Goal: Information Seeking & Learning: Learn about a topic

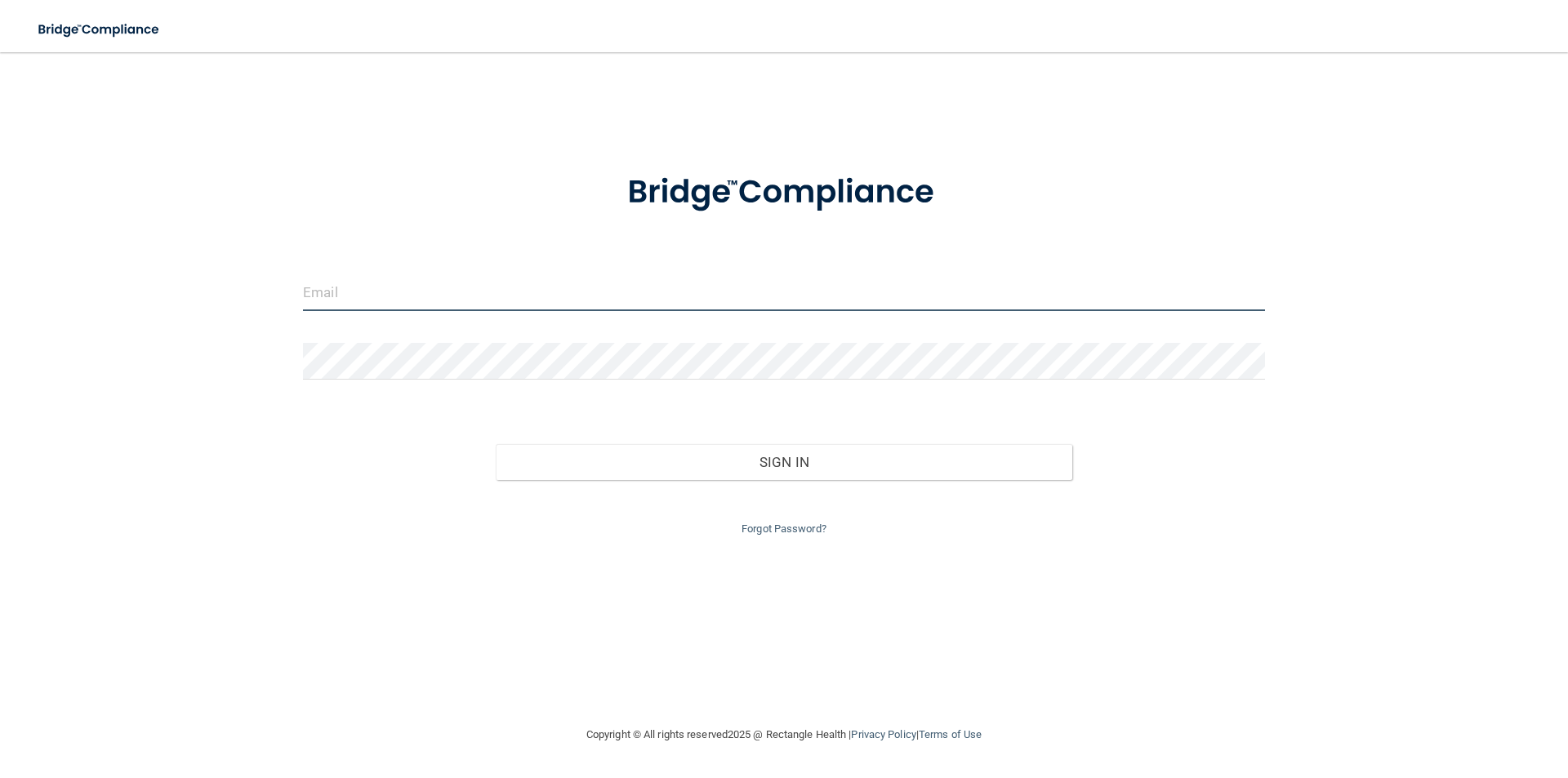
click at [361, 301] on input "email" at bounding box center [784, 292] width 962 height 37
type input "[EMAIL_ADDRESS][DOMAIN_NAME]"
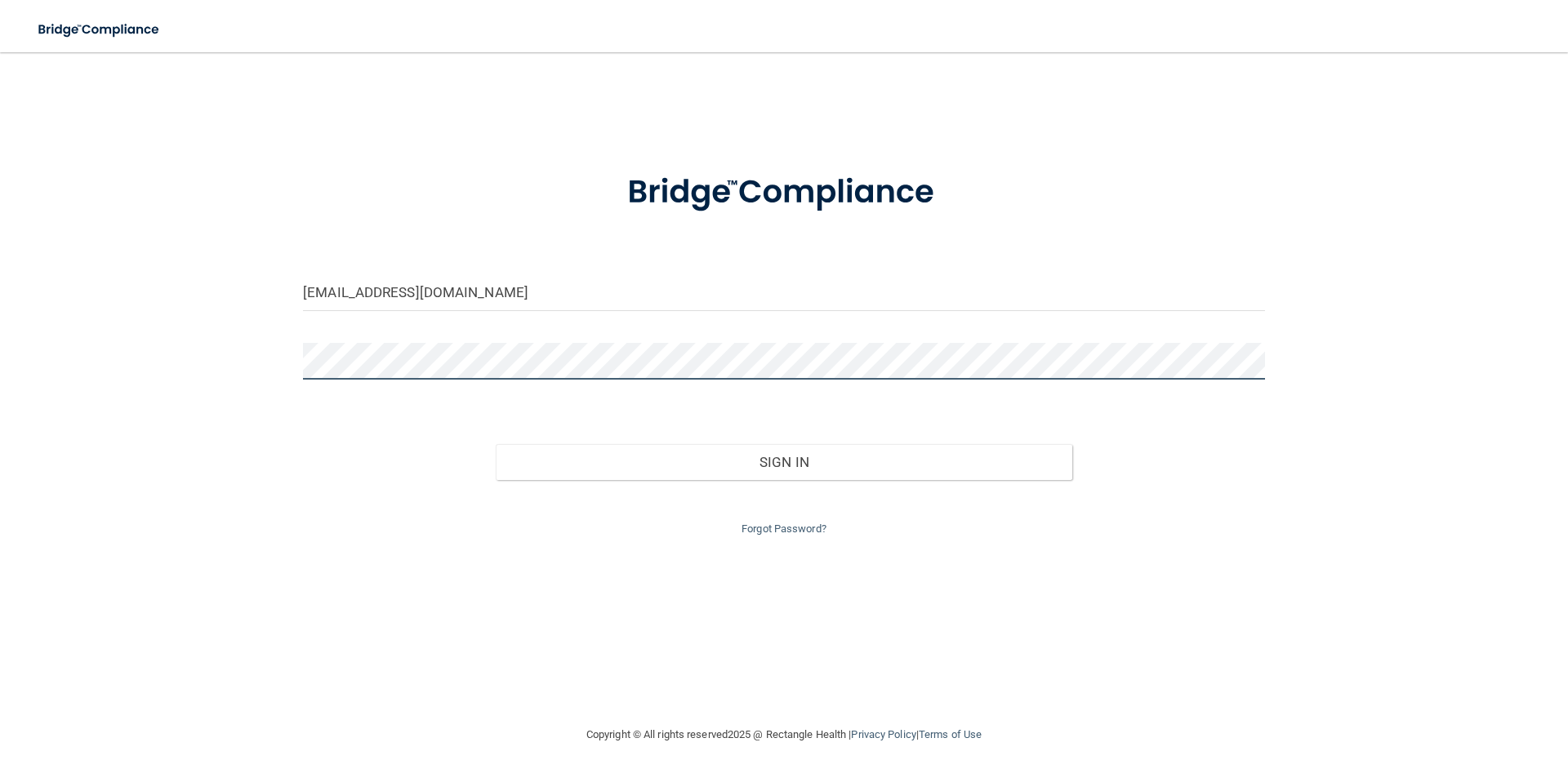
click at [496, 444] on button "Sign In" at bounding box center [784, 462] width 578 height 36
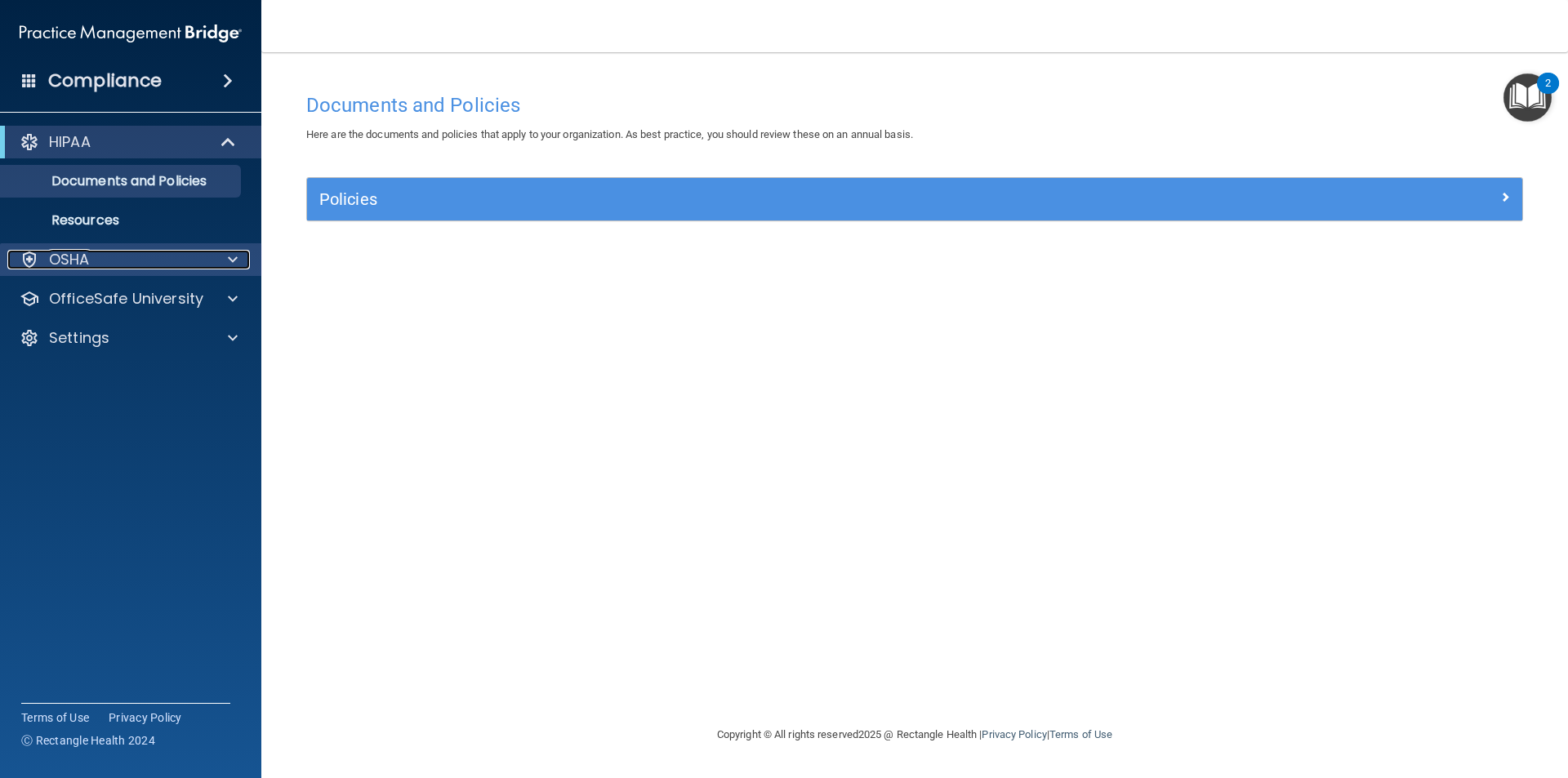
click at [231, 252] on span at bounding box center [232, 259] width 9 height 20
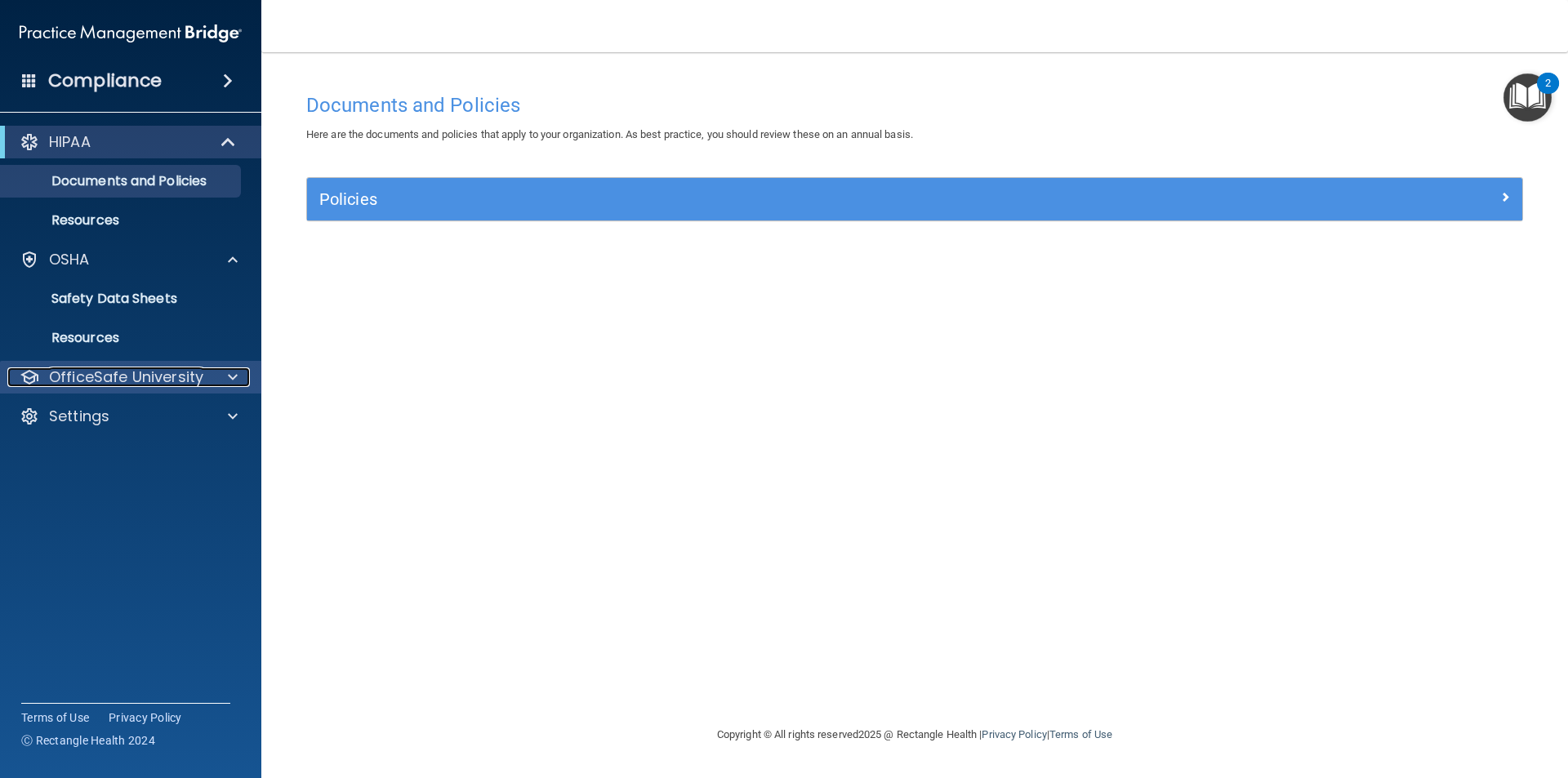
click at [226, 377] on div at bounding box center [231, 377] width 41 height 20
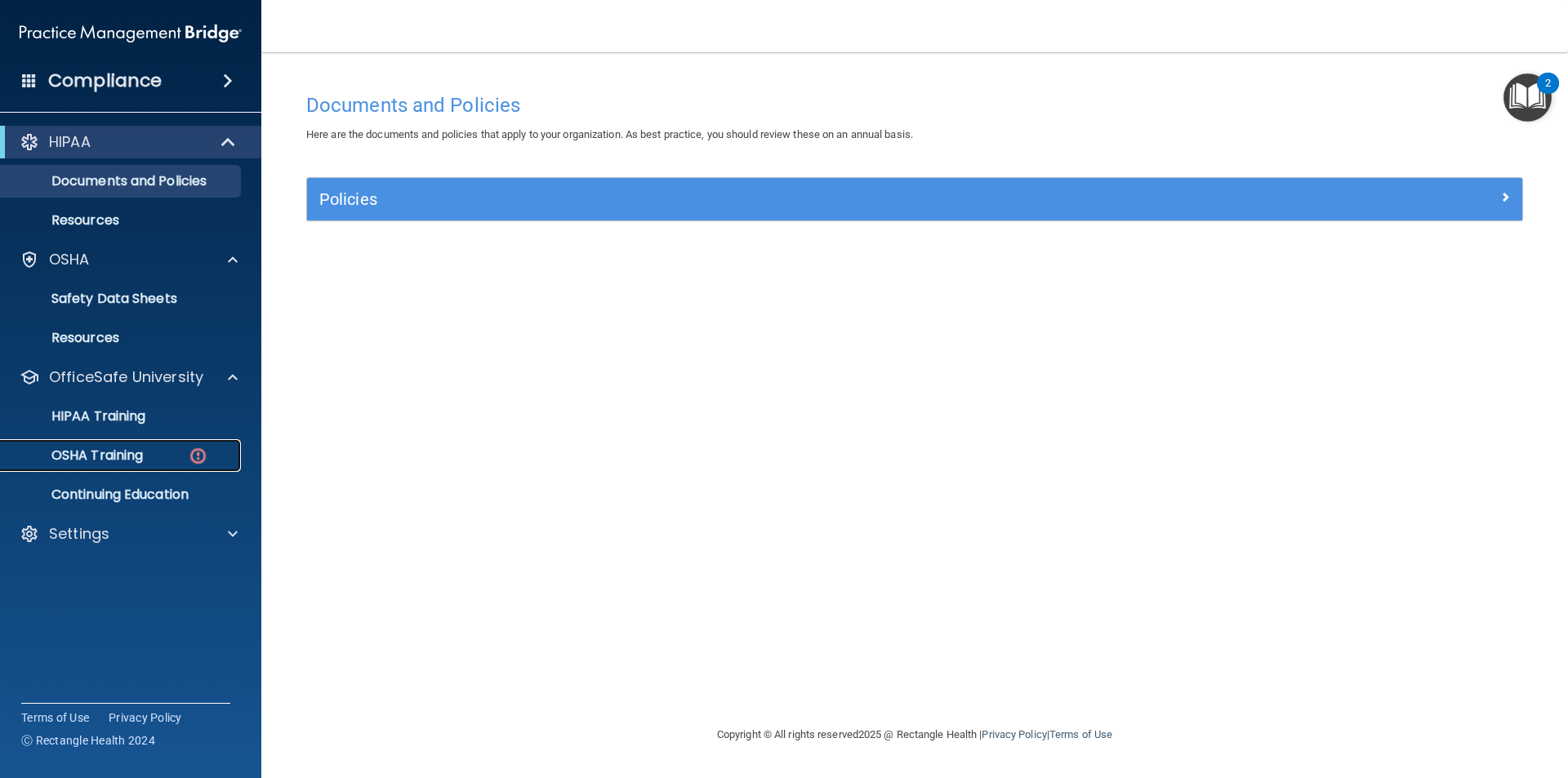
click at [135, 453] on p "OSHA Training" at bounding box center [76, 455] width 132 height 16
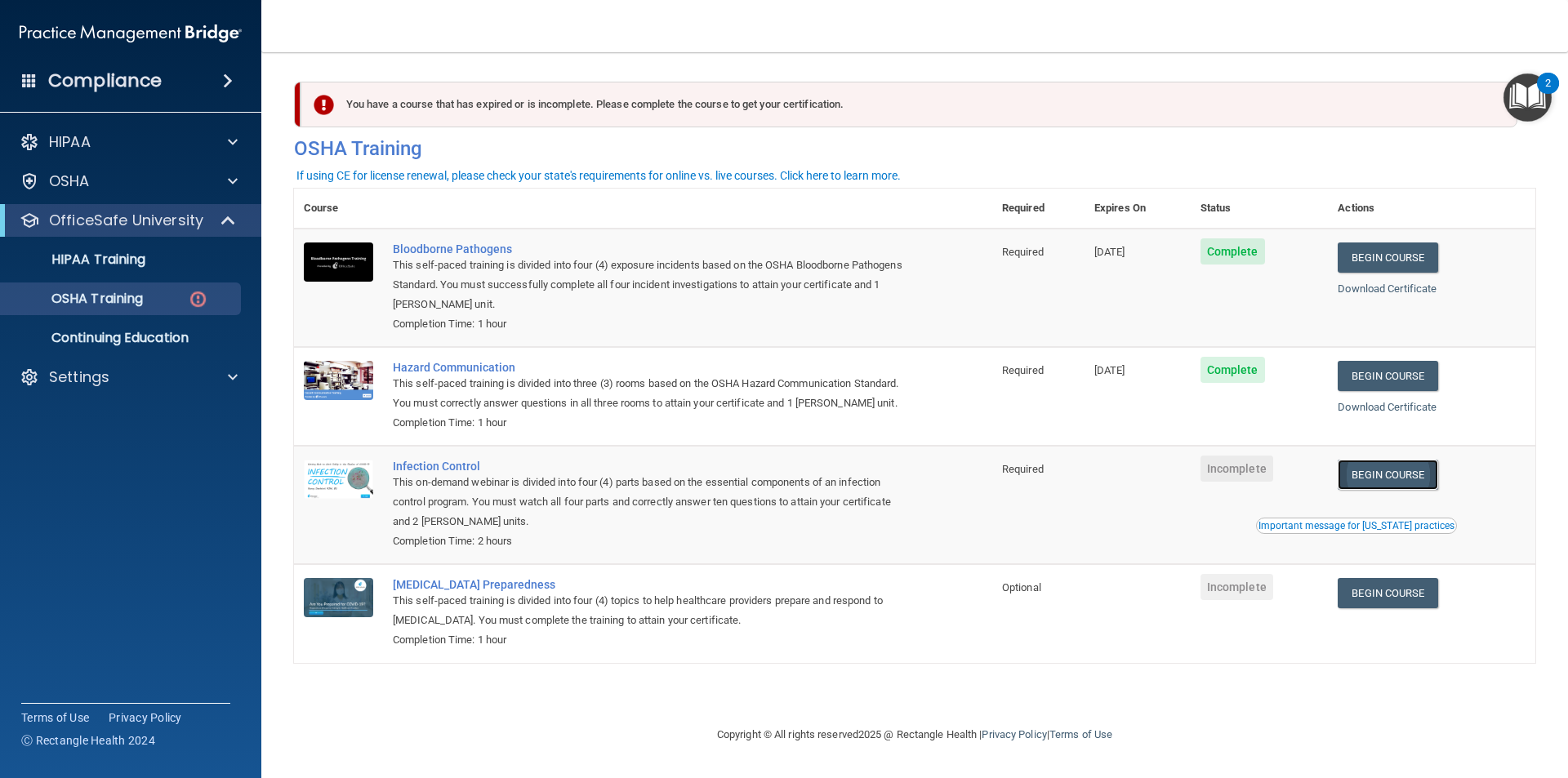
click at [1387, 485] on link "Begin Course" at bounding box center [1388, 474] width 100 height 30
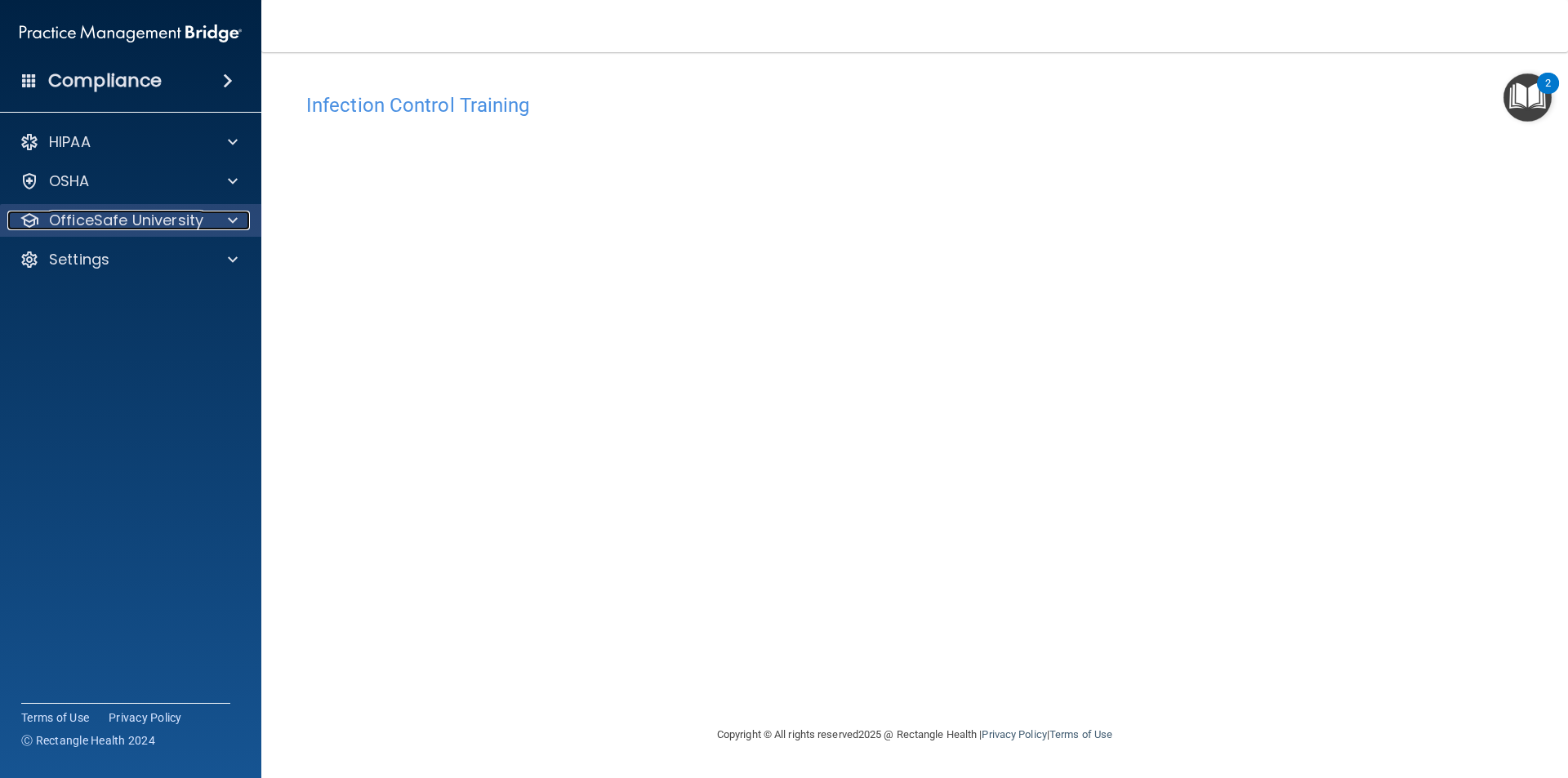
click at [231, 218] on span at bounding box center [232, 220] width 9 height 20
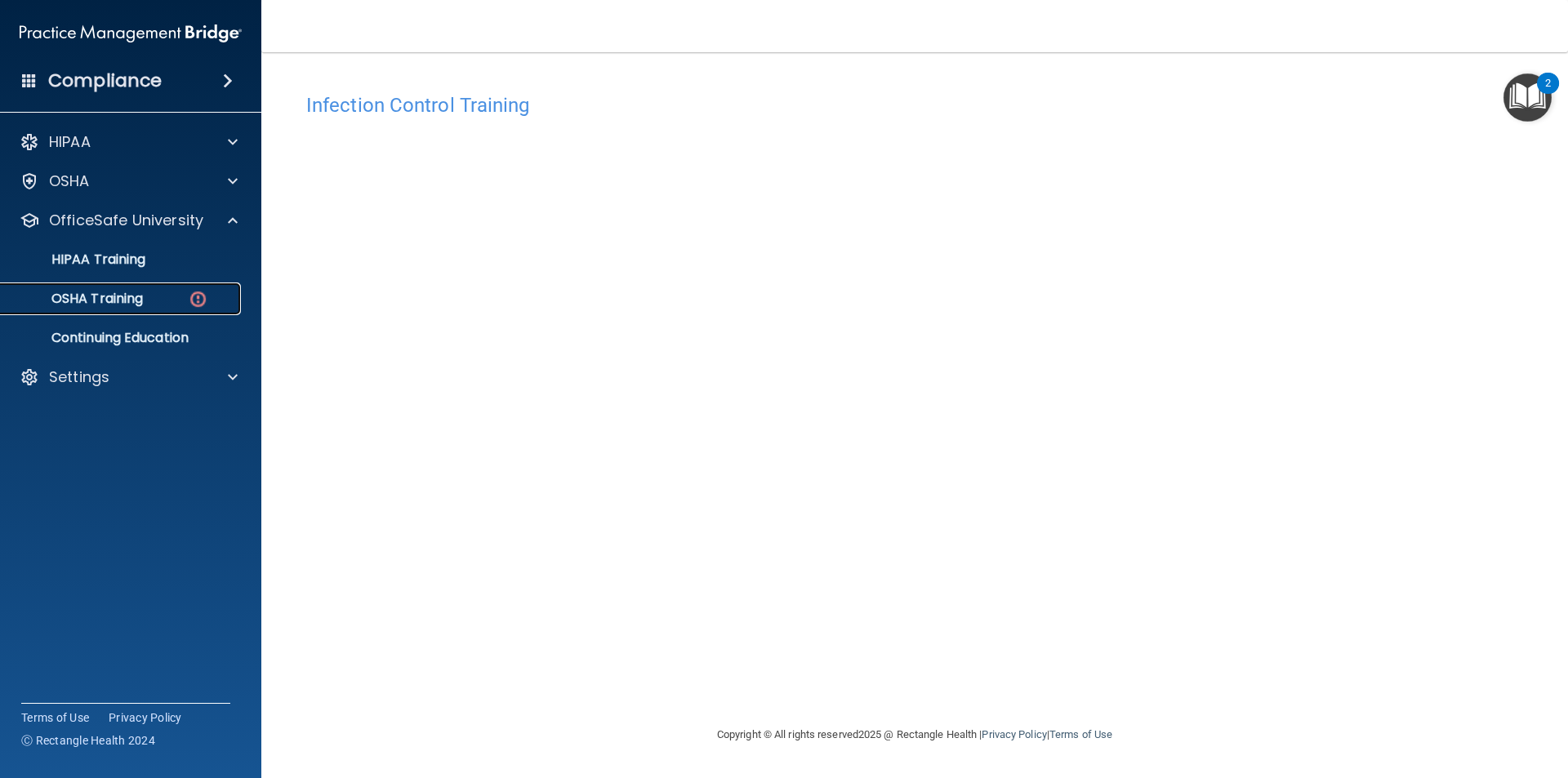
click at [171, 303] on div "OSHA Training" at bounding box center [121, 298] width 223 height 16
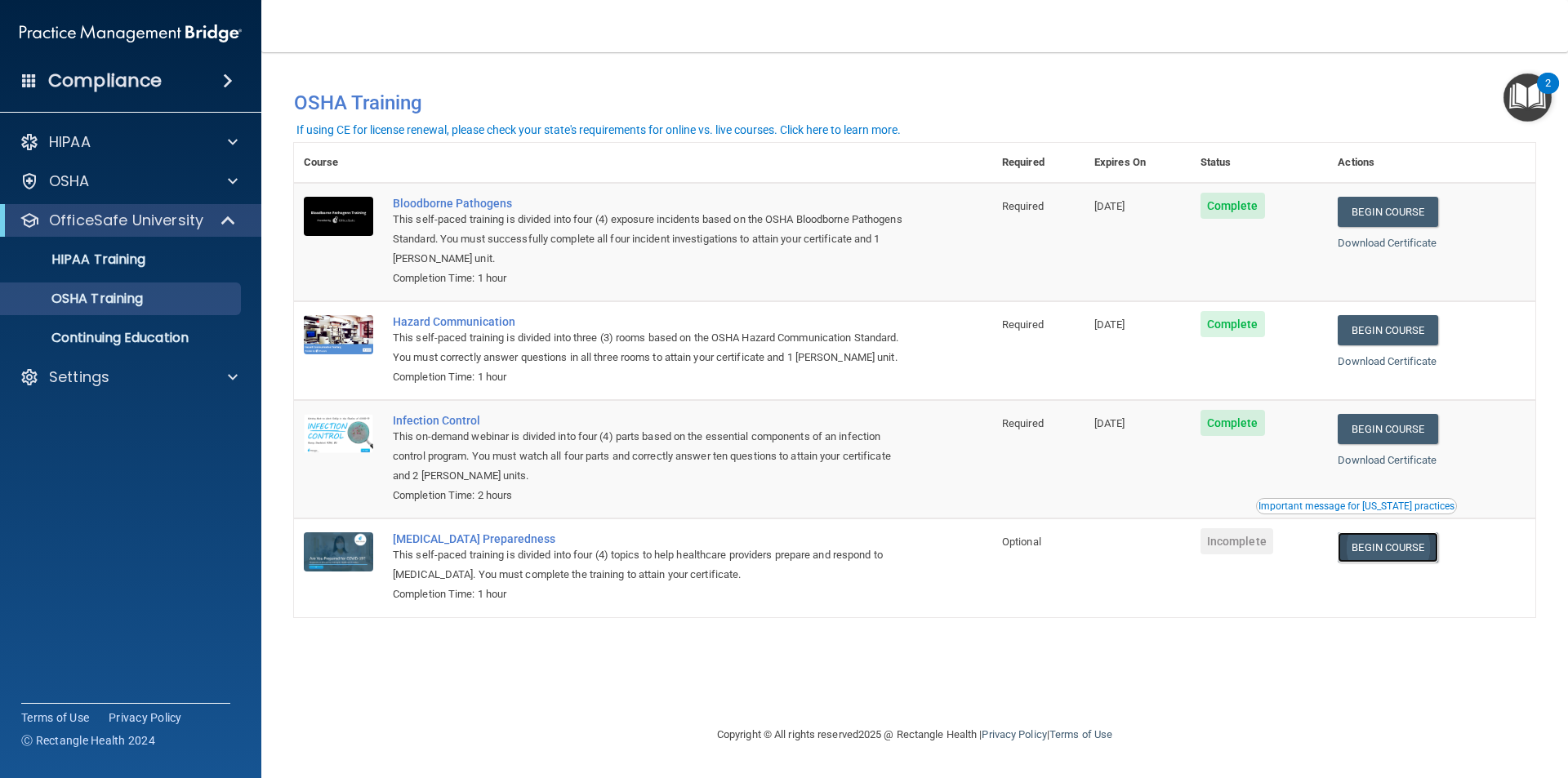
click at [1356, 546] on link "Begin Course" at bounding box center [1388, 547] width 100 height 30
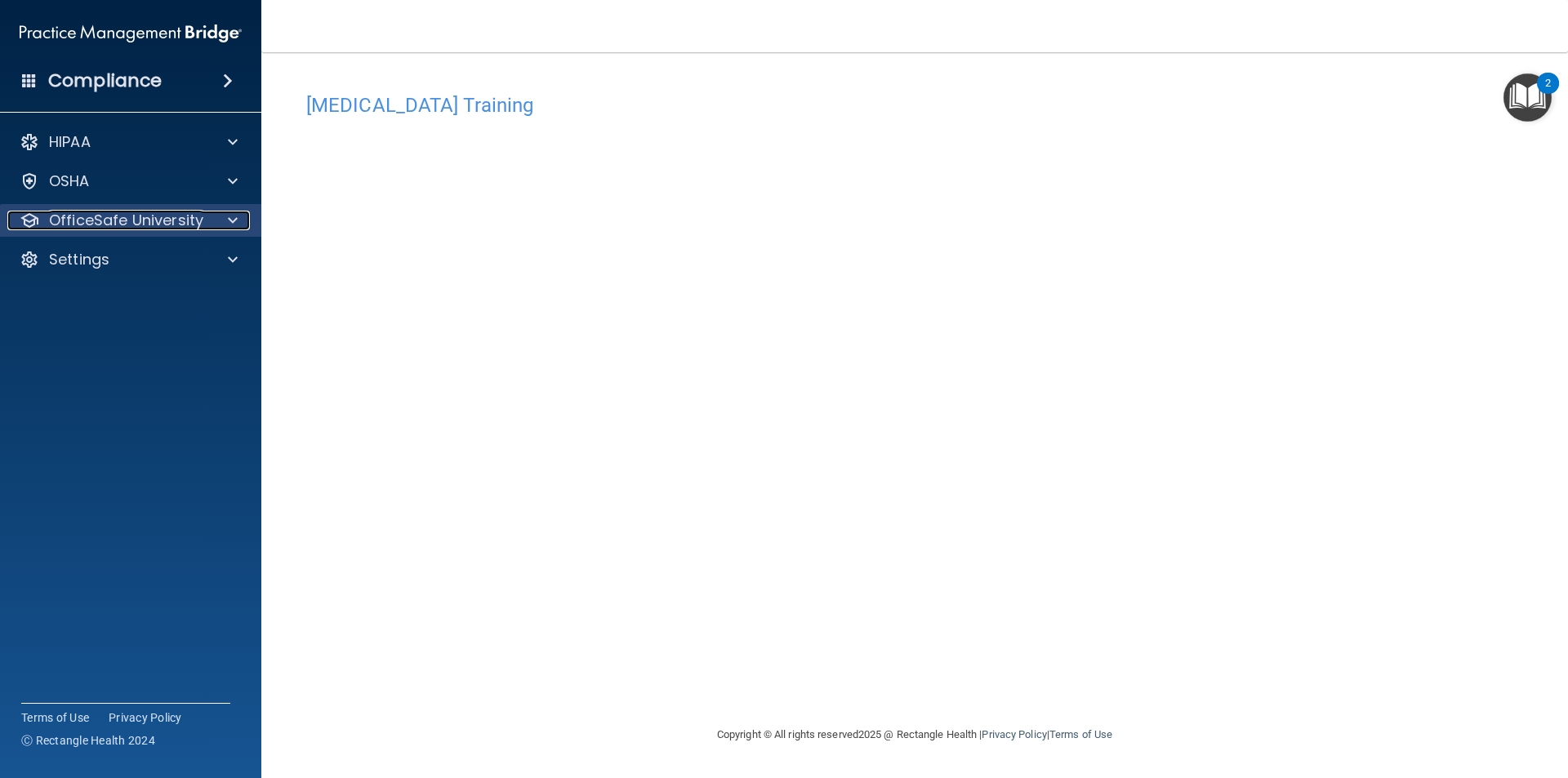
click at [112, 222] on p "OfficeSafe University" at bounding box center [126, 220] width 155 height 20
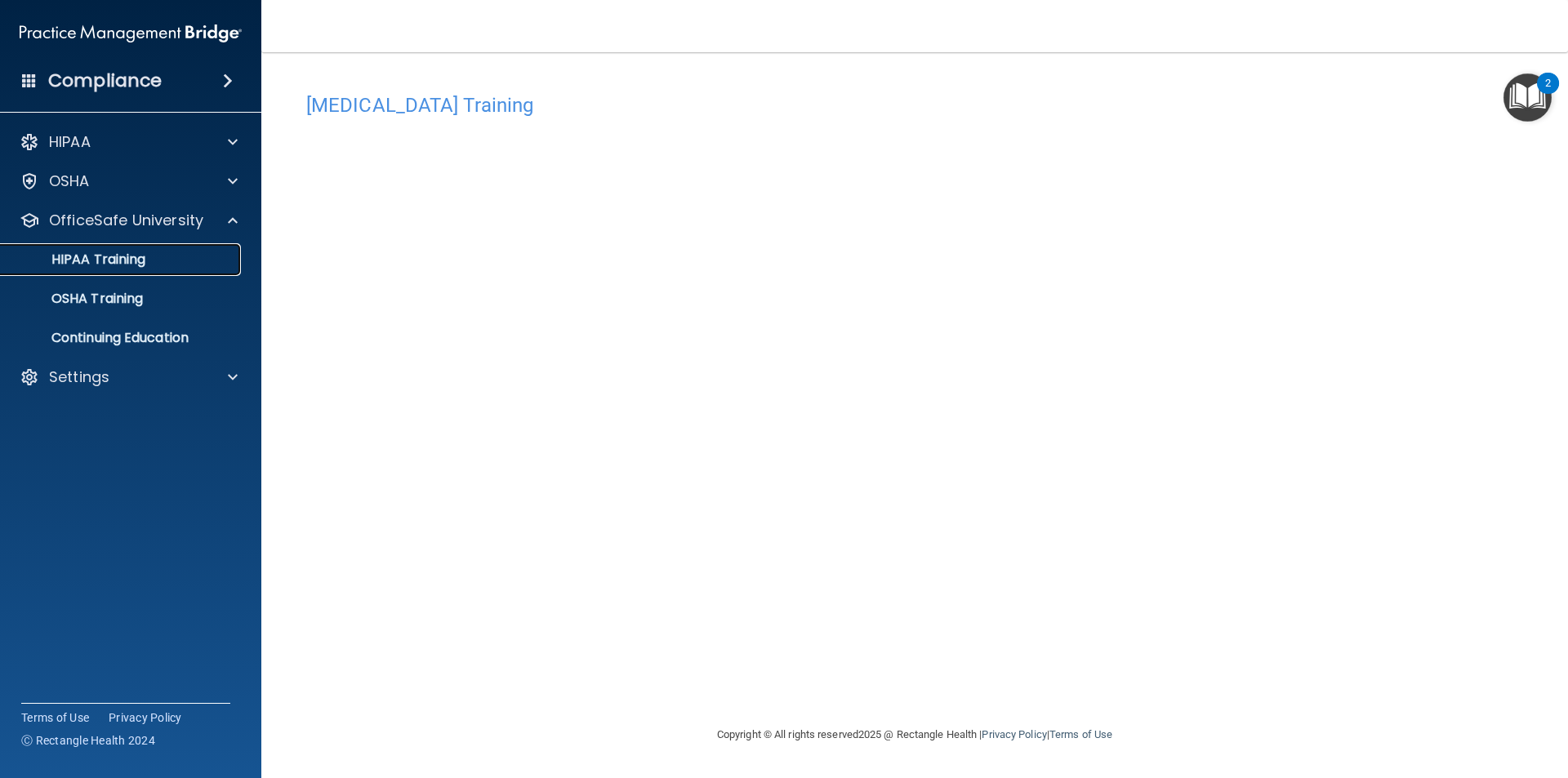
click at [132, 269] on link "HIPAA Training" at bounding box center [112, 260] width 257 height 32
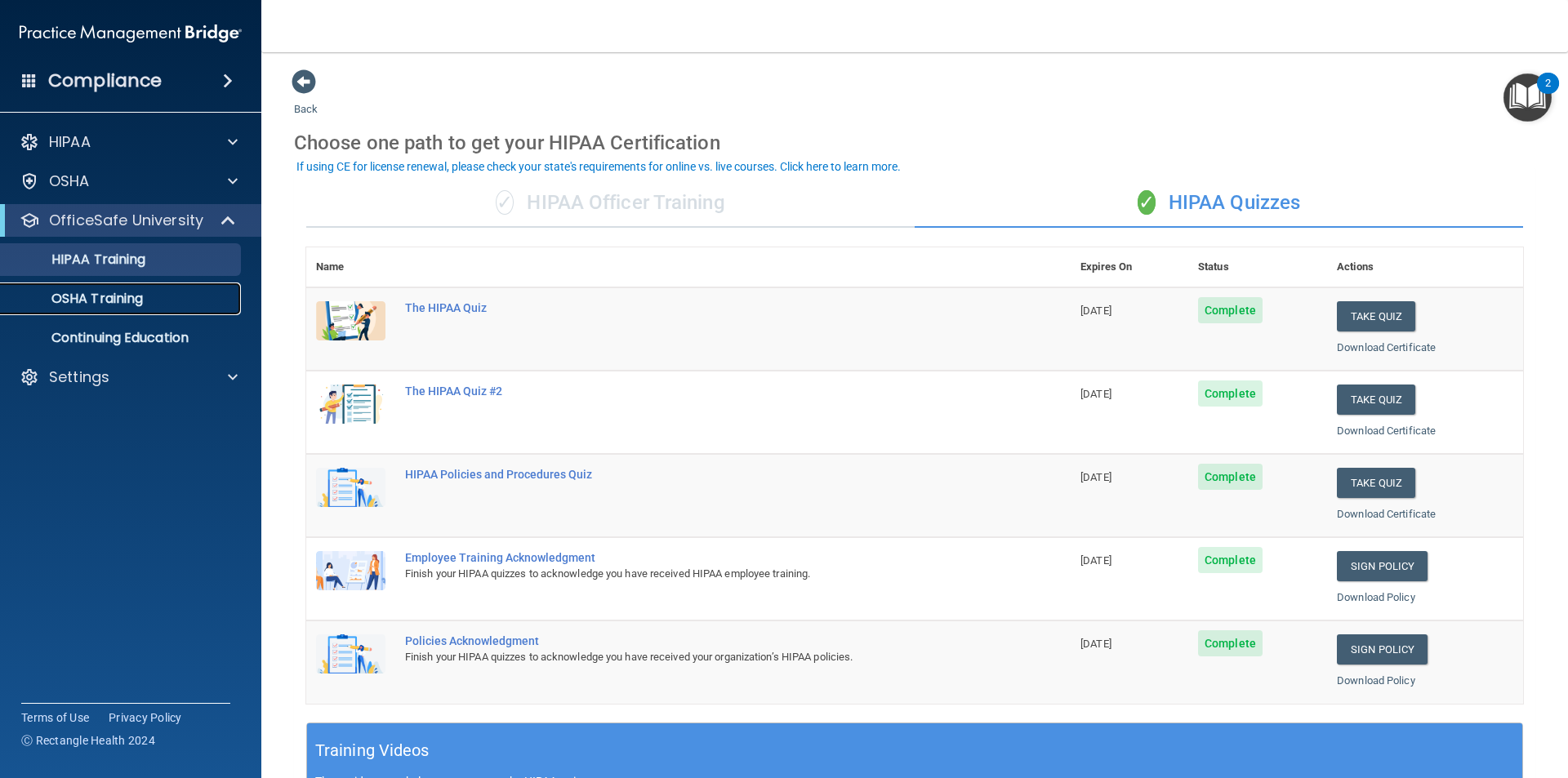
click at [131, 286] on link "OSHA Training" at bounding box center [112, 299] width 257 height 32
